Goal: Information Seeking & Learning: Find specific page/section

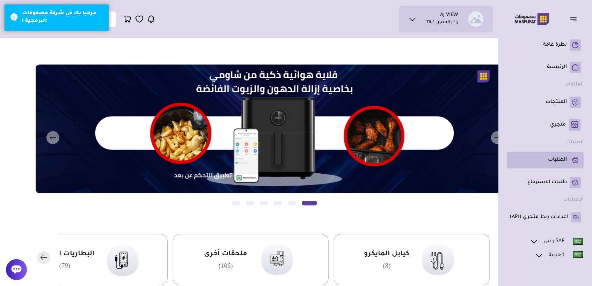
click at [548, 164] on link "الطلبات" at bounding box center [544, 160] width 71 height 11
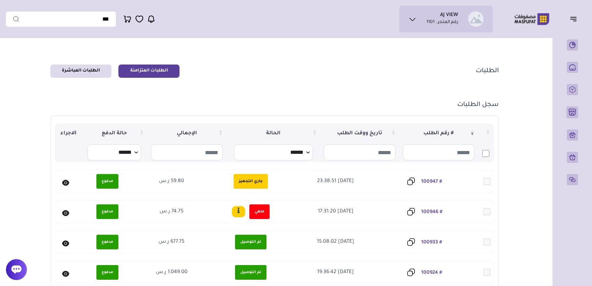
click at [150, 17] on icon at bounding box center [151, 19] width 8 height 9
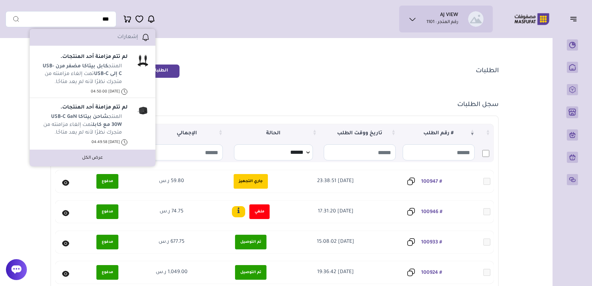
click at [87, 159] on link "عرض الكل" at bounding box center [92, 158] width 21 height 6
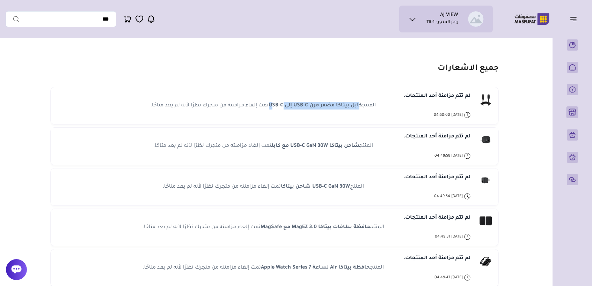
drag, startPoint x: 360, startPoint y: 105, endPoint x: 283, endPoint y: 105, distance: 76.8
click at [283, 105] on strong "كابل بيتاكا مضفر مرن USB-C إلى USB-C" at bounding box center [316, 106] width 94 height 6
click at [339, 103] on strong "كابل بيتاكا مضفر مرن USB-C إلى USB-C" at bounding box center [316, 106] width 94 height 6
click at [356, 107] on strong "كابل بيتاكا مضفر مرن USB-C إلى USB-C" at bounding box center [316, 106] width 94 height 6
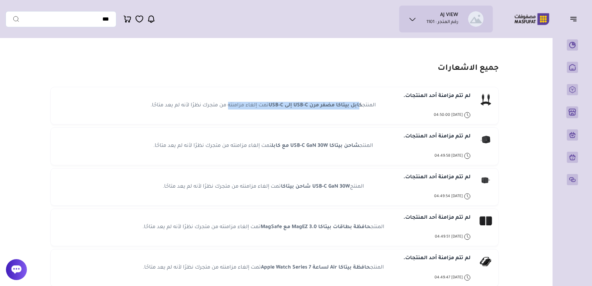
drag, startPoint x: 356, startPoint y: 107, endPoint x: 242, endPoint y: 108, distance: 114.9
click at [242, 108] on p "المنتج كابل بيتاكا مضفر مرن USB-C إلى USB-C تمت إلغاء مزامنته من متجرك نظرًا لأ…" at bounding box center [263, 106] width 225 height 8
drag, startPoint x: 242, startPoint y: 108, endPoint x: 288, endPoint y: 108, distance: 46.1
click at [288, 108] on strong "كابل بيتاكا مضفر مرن USB-C إلى USB-C" at bounding box center [316, 106] width 94 height 6
click at [337, 105] on strong "كابل بيتاكا مضفر مرن USB-C إلى USB-C" at bounding box center [316, 106] width 94 height 6
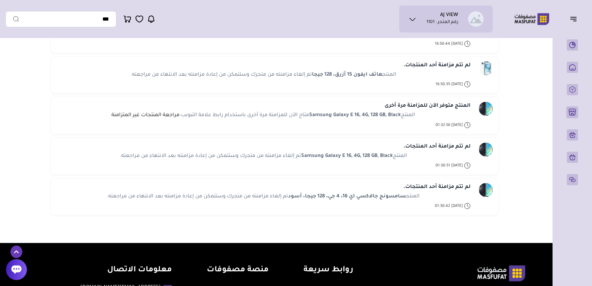
scroll to position [6894, 0]
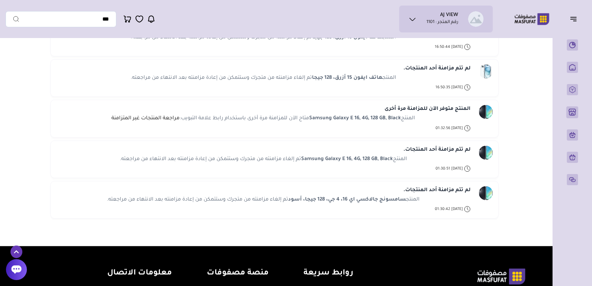
drag, startPoint x: 404, startPoint y: 187, endPoint x: 288, endPoint y: 188, distance: 115.5
click at [288, 197] on strong "سامسونج جالاكسي اي 16، 4 جي، 128 جيجا، أسود" at bounding box center [347, 200] width 118 height 6
drag, startPoint x: 288, startPoint y: 188, endPoint x: 293, endPoint y: 187, distance: 5.1
copy strong "سامسونج جالاكسي اي 16، 4 جي، 128 جيجا، أسود"
click at [453, 205] on span "2025-06-17 01:30:42" at bounding box center [449, 209] width 28 height 8
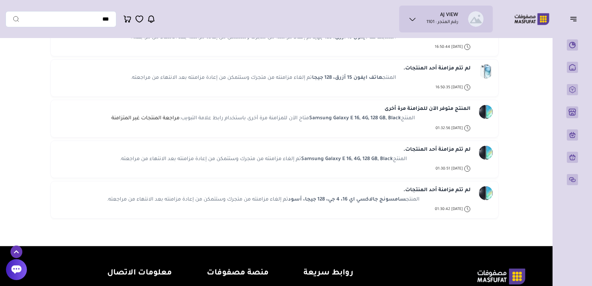
click at [477, 186] on div "لم تتم مزامنة أحد المنتجات. المنتج سامسونج جالاكسي اي 16، 4 جي، 128 جيجا، أسود …" at bounding box center [274, 199] width 436 height 27
click at [448, 186] on link "لم تتم مزامنة أحد المنتجات." at bounding box center [436, 190] width 67 height 8
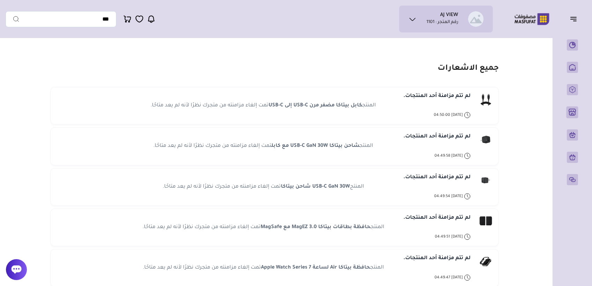
click at [435, 96] on link "لم تتم مزامنة أحد المنتجات." at bounding box center [436, 96] width 67 height 8
click at [433, 94] on link "لم تتم مزامنة أحد المنتجات." at bounding box center [436, 96] width 67 height 8
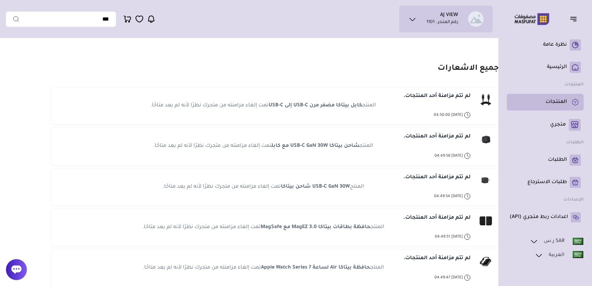
click at [553, 104] on p "المنتجات" at bounding box center [555, 102] width 21 height 7
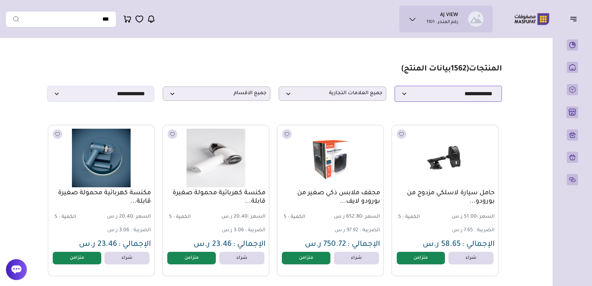
drag, startPoint x: 447, startPoint y: 97, endPoint x: 447, endPoint y: 105, distance: 7.7
click at [447, 97] on select "**********" at bounding box center [448, 94] width 108 height 16
click at [394, 88] on select "**********" at bounding box center [448, 94] width 108 height 16
click at [89, 96] on select "**********" at bounding box center [101, 94] width 108 height 16
click at [84, 21] on input "text" at bounding box center [61, 19] width 111 height 16
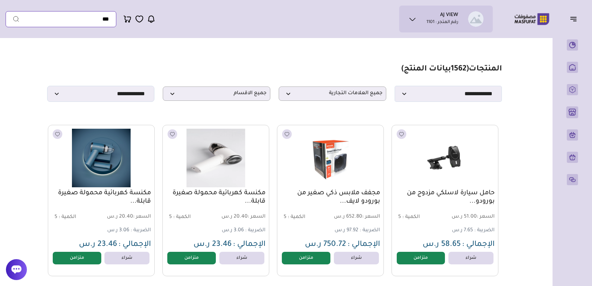
paste input "**********"
type input "**********"
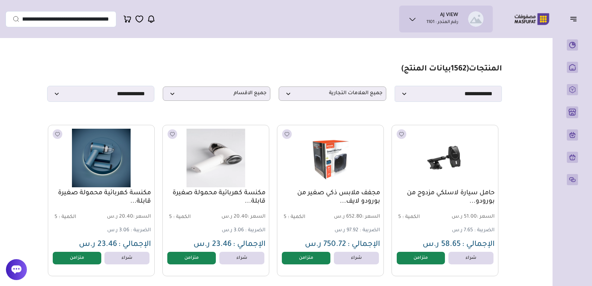
click at [13, 21] on icon "submit" at bounding box center [16, 18] width 7 height 7
